Goal: Information Seeking & Learning: Learn about a topic

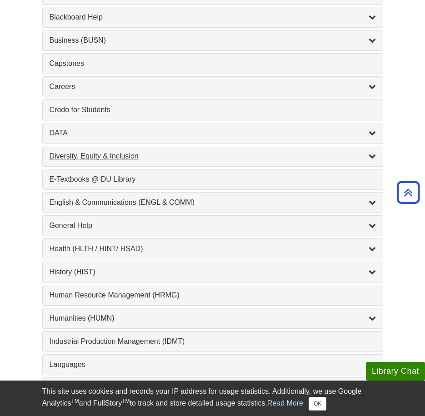
scroll to position [500, 0]
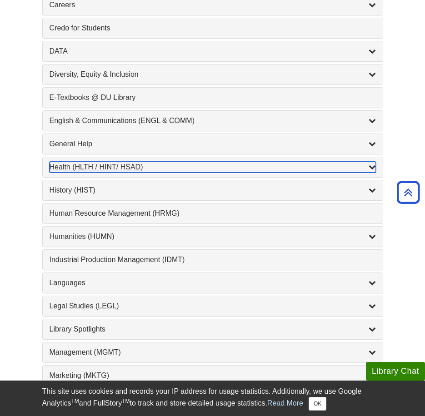
click at [256, 171] on div "Health (HLTH / HINT/ HSAD) , 12 guides" at bounding box center [213, 167] width 326 height 11
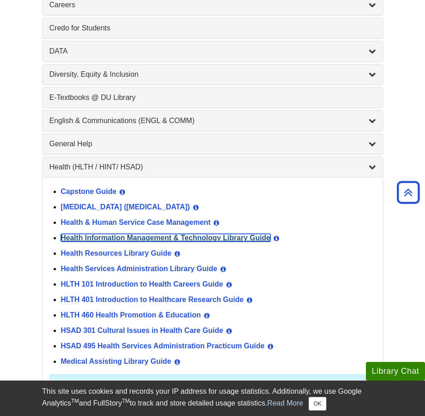
drag, startPoint x: 253, startPoint y: 237, endPoint x: 248, endPoint y: 237, distance: 5.0
click at [248, 237] on link "Health Information Management & Technology Library Guide" at bounding box center [165, 238] width 209 height 8
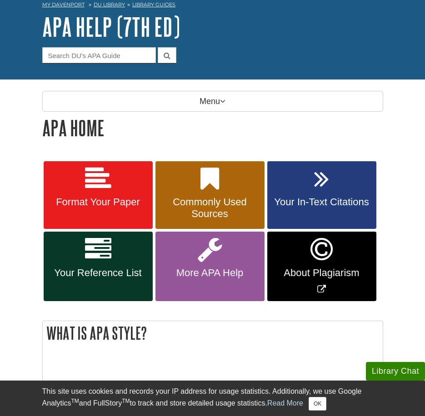
scroll to position [45, 0]
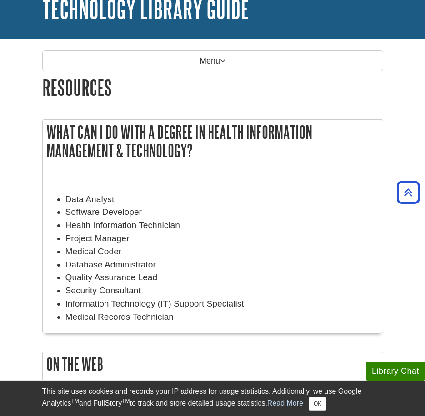
scroll to position [45, 0]
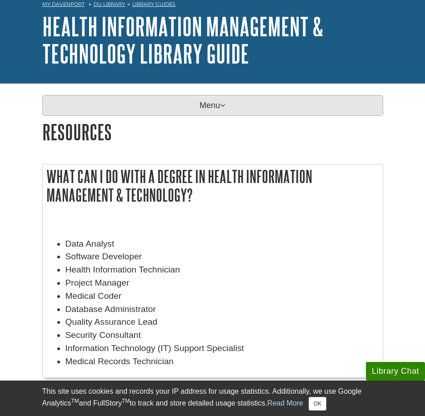
click at [172, 110] on p "Menu" at bounding box center [212, 105] width 341 height 21
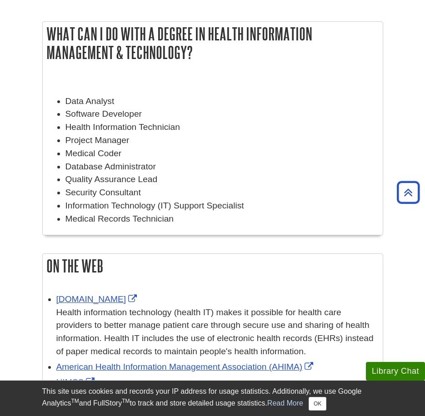
scroll to position [500, 0]
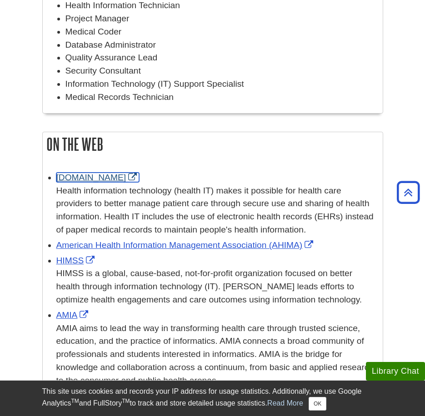
click at [75, 176] on link "[DOMAIN_NAME]" at bounding box center [97, 178] width 83 height 10
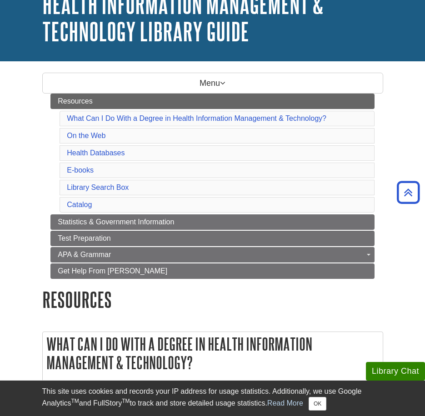
scroll to position [0, 0]
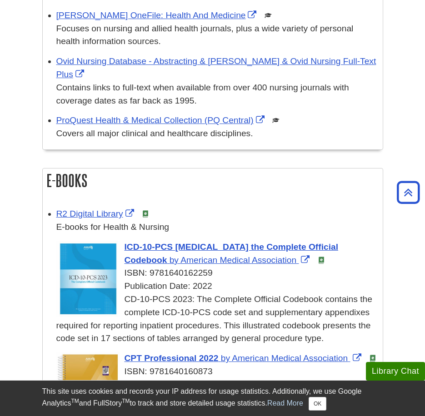
scroll to position [861, 0]
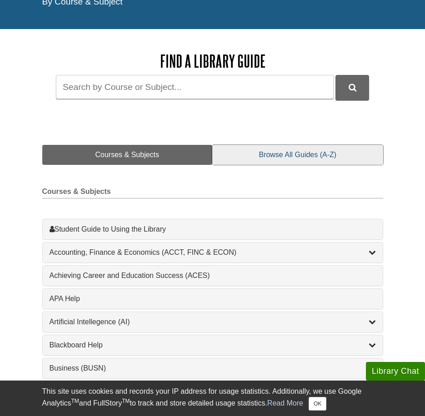
scroll to position [91, 0]
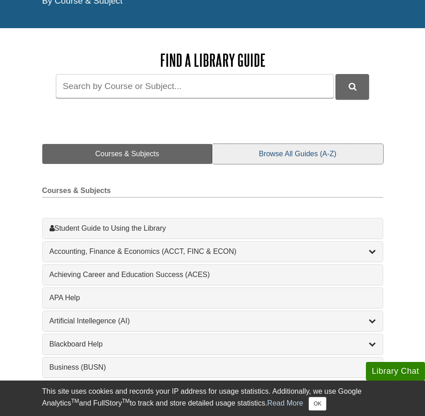
click at [318, 154] on link "Browse All Guides (A-Z)" at bounding box center [297, 154] width 170 height 20
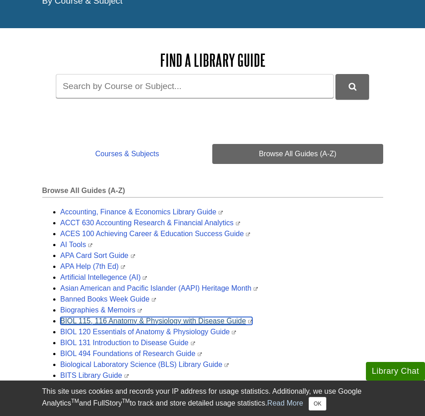
click at [171, 320] on link "BIOL 115, 116 Anatomy & Physiology with Disease Guide" at bounding box center [156, 321] width 192 height 8
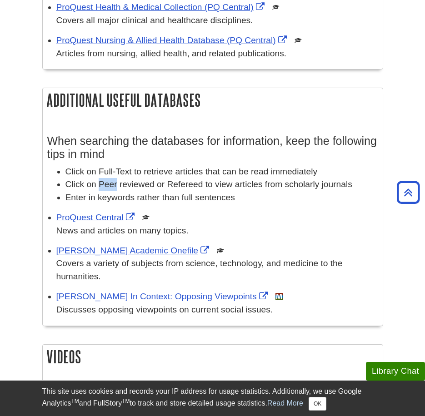
scroll to position [734, 0]
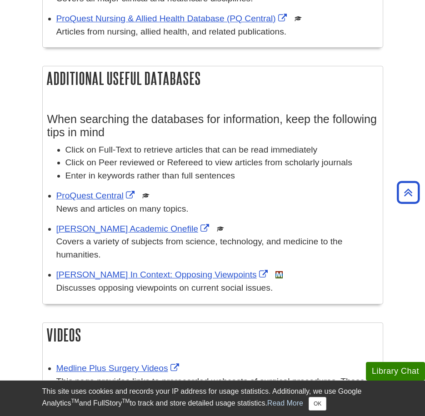
click at [257, 213] on p "News and articles on many topics." at bounding box center [217, 209] width 322 height 13
click at [105, 195] on link "ProQuest Central" at bounding box center [96, 196] width 80 height 10
click at [217, 157] on li "Click on Peer reviewed or Refereed to view articles from scholarly journals" at bounding box center [221, 162] width 313 height 13
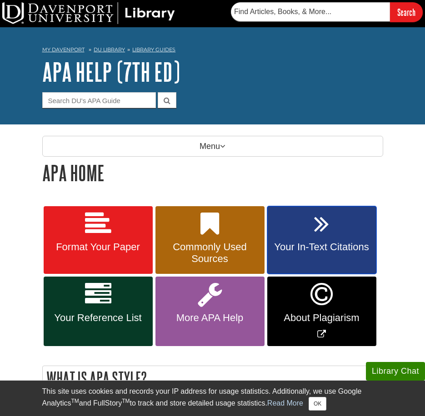
click at [358, 235] on link "Your In-Text Citations" at bounding box center [321, 240] width 109 height 68
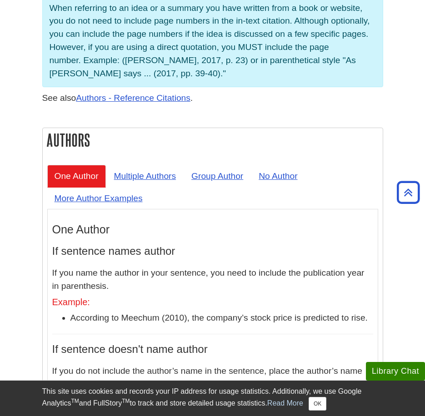
scroll to position [818, 0]
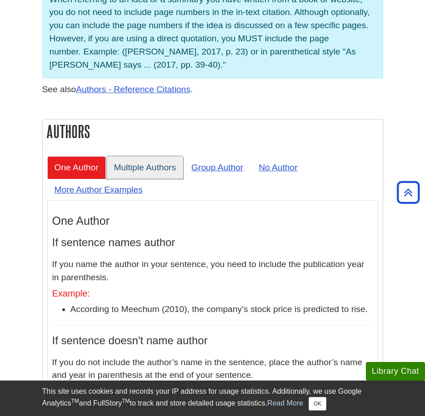
click at [151, 175] on link "Multiple Authors" at bounding box center [145, 167] width 77 height 22
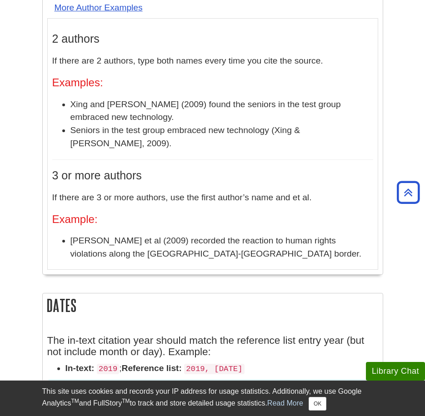
scroll to position [1000, 0]
